Goal: Ask a question: Seek information or help from site administrators or community

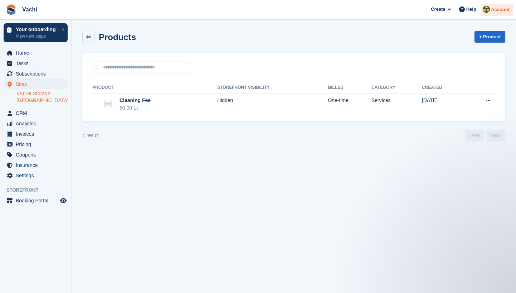
click at [496, 8] on span "Account" at bounding box center [500, 9] width 19 height 7
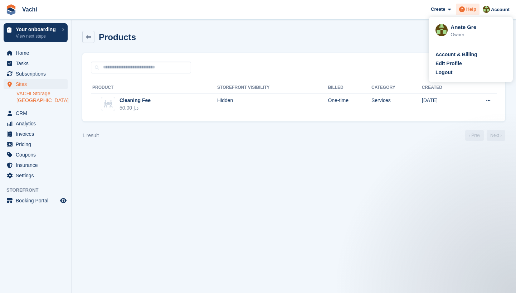
click at [470, 10] on span "Help" at bounding box center [471, 9] width 10 height 7
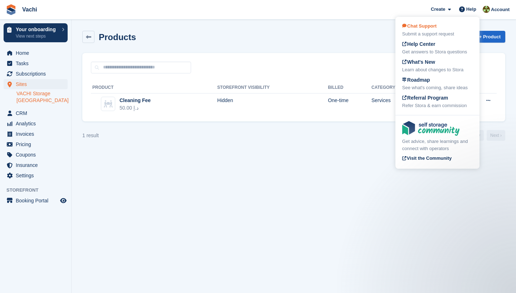
click at [442, 33] on div "Submit a support request" at bounding box center [437, 33] width 70 height 7
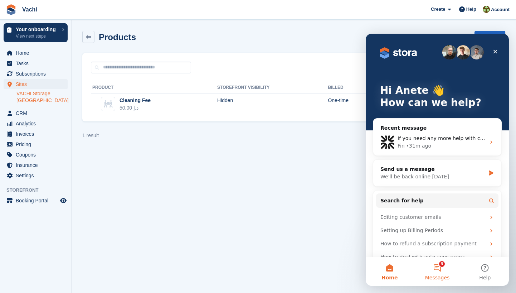
click at [439, 273] on button "3 Messages" at bounding box center [437, 271] width 48 height 29
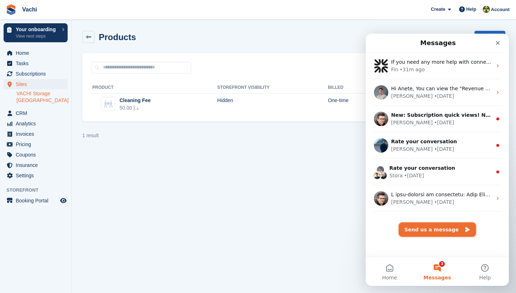
click at [420, 231] on button "Send us a message" at bounding box center [437, 229] width 77 height 14
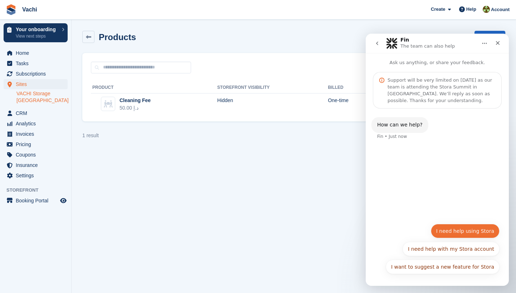
click at [465, 233] on button "I need help using Stora" at bounding box center [465, 231] width 69 height 14
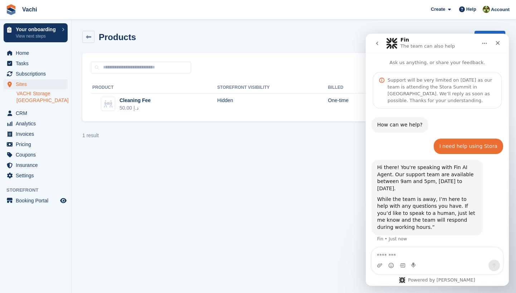
scroll to position [14, 0]
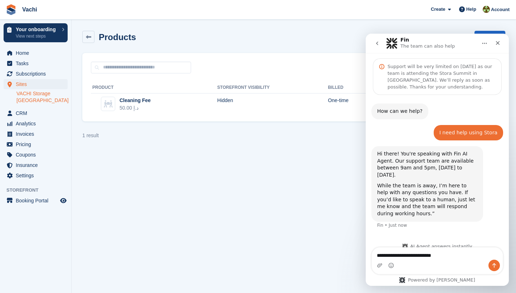
type textarea "**********"
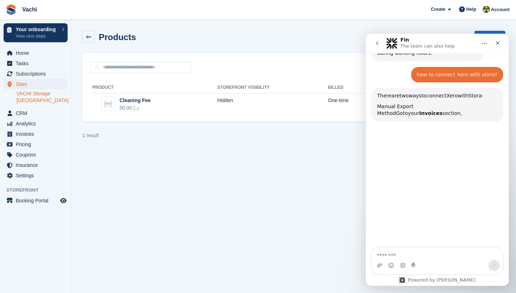
scroll to position [174, 0]
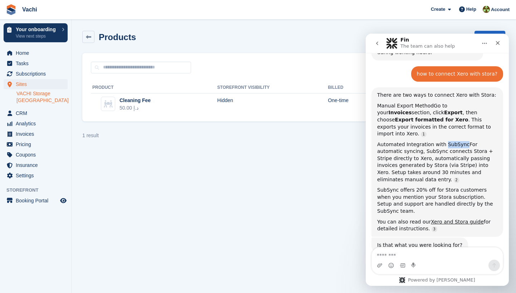
drag, startPoint x: 442, startPoint y: 119, endPoint x: 461, endPoint y: 121, distance: 19.0
click at [461, 141] on span "Automated Integration with SubSync" at bounding box center [423, 144] width 92 height 6
copy span "SubSync"
click at [43, 171] on span "Settings" at bounding box center [37, 175] width 43 height 10
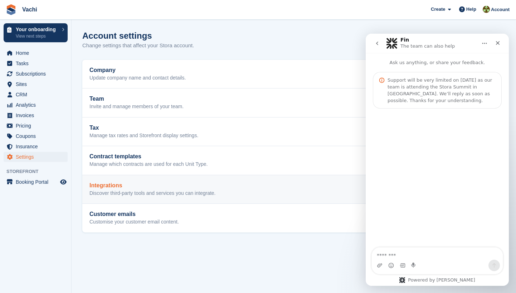
scroll to position [115, 0]
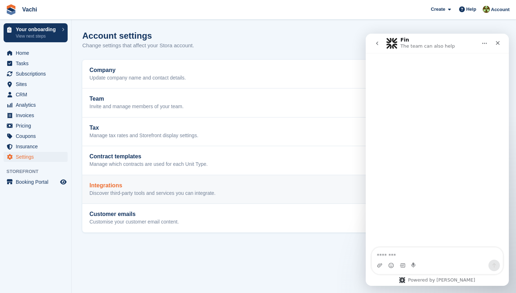
click at [135, 191] on p "Discover third-party tools and services you can integrate." at bounding box center [152, 193] width 126 height 6
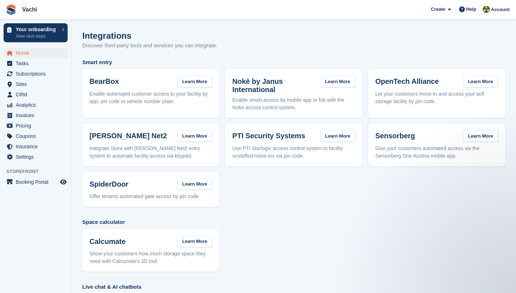
click at [45, 53] on span "Home" at bounding box center [37, 53] width 43 height 10
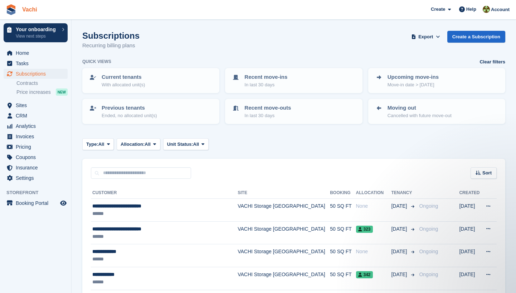
click at [33, 12] on link "Vachi" at bounding box center [29, 10] width 21 height 12
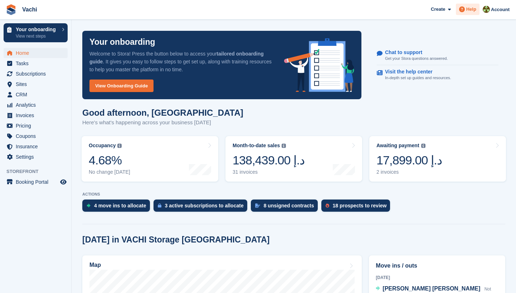
click at [474, 9] on span "Help" at bounding box center [471, 9] width 10 height 7
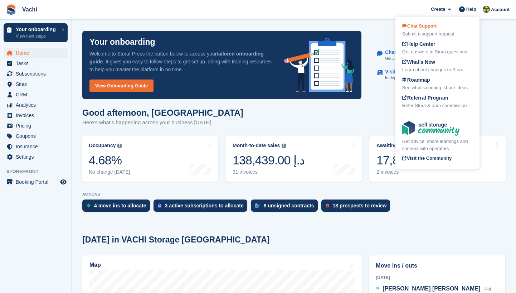
click at [441, 32] on div "Submit a support request" at bounding box center [437, 33] width 70 height 7
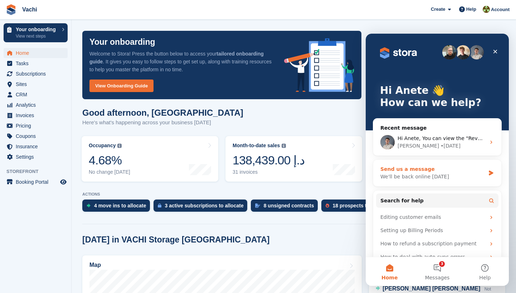
click at [449, 174] on div "We'll be back online on Monday" at bounding box center [432, 177] width 105 height 8
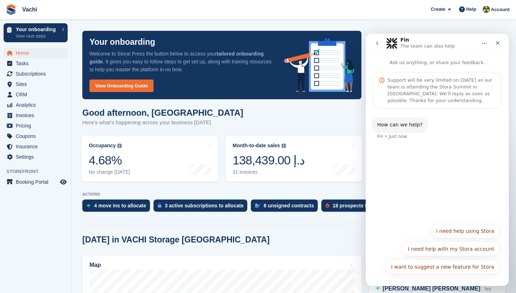
click at [476, 228] on button "I need help using Stora" at bounding box center [465, 231] width 69 height 14
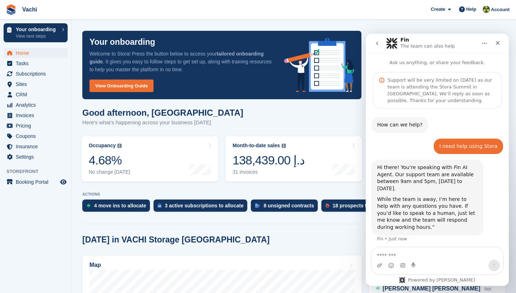
scroll to position [14, 0]
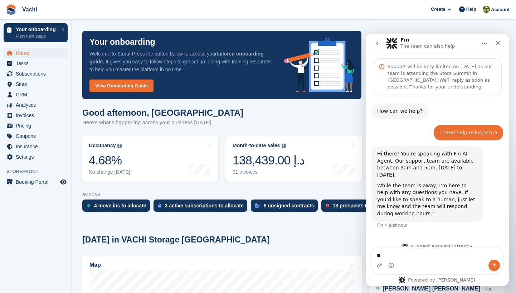
type textarea "*"
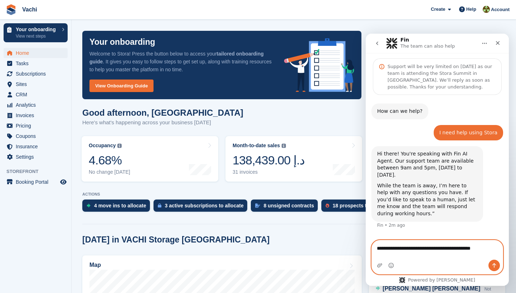
scroll to position [21, 0]
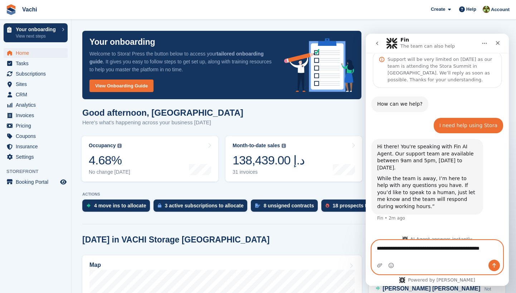
type textarea "**********"
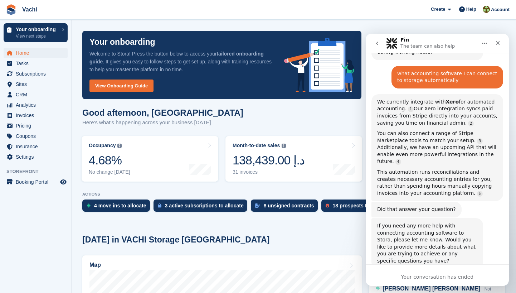
scroll to position [0, 0]
click at [421, 275] on div "Your conversation has ended" at bounding box center [437, 277] width 143 height 8
